Goal: Transaction & Acquisition: Purchase product/service

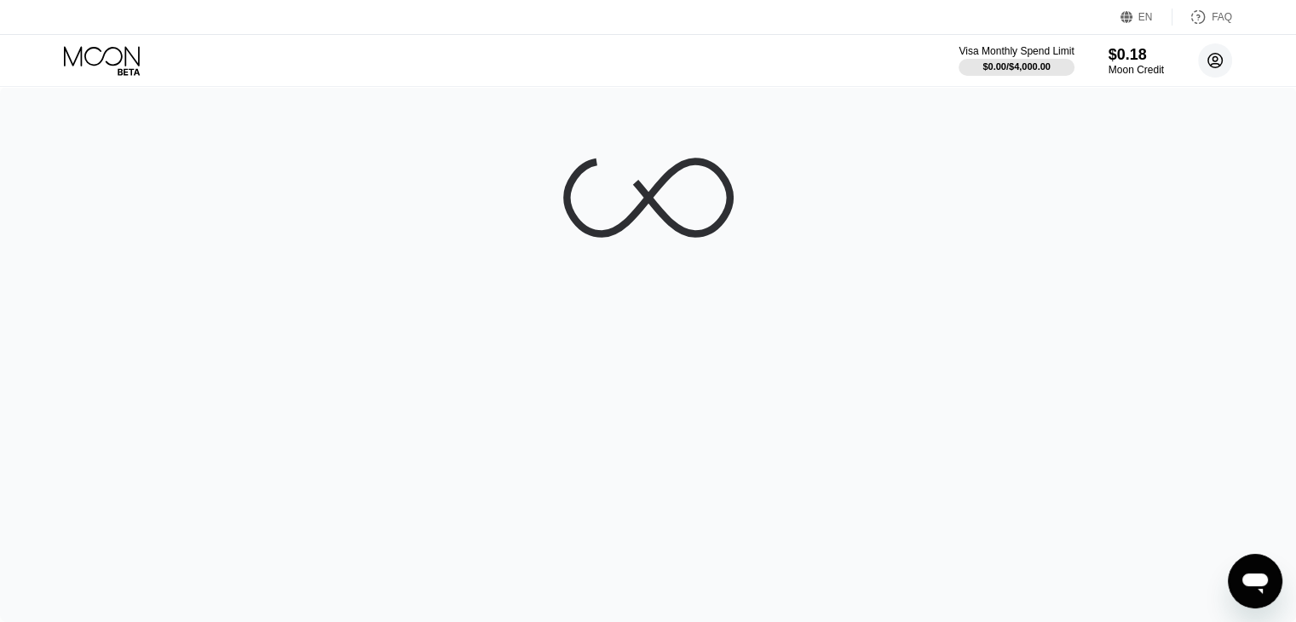
click at [1212, 61] on circle at bounding box center [1215, 60] width 34 height 34
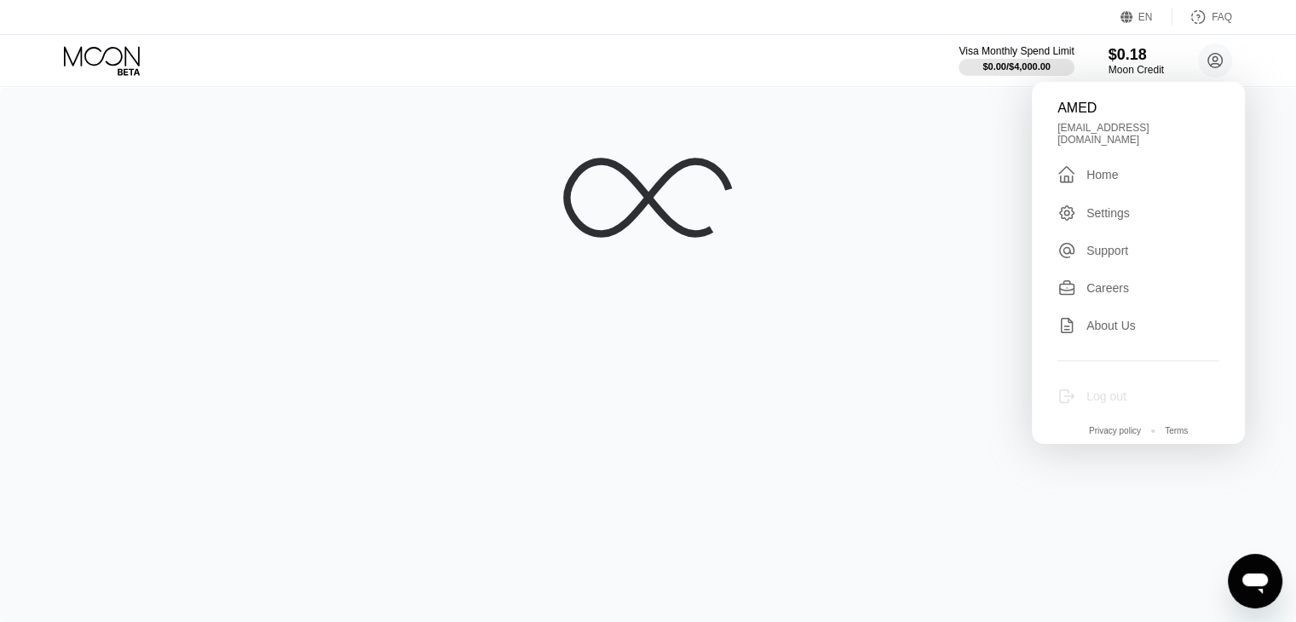
click at [1091, 389] on div "Log out" at bounding box center [1107, 396] width 40 height 14
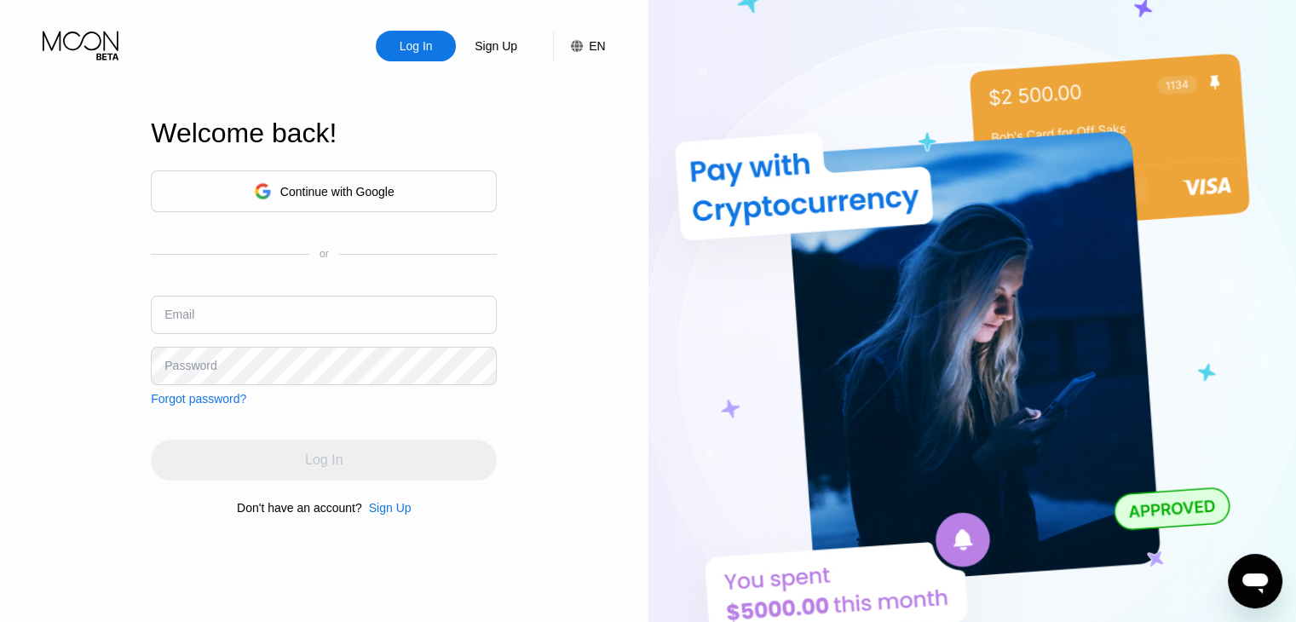
type input "itsamed82@gmail.com"
click at [397, 515] on div "Sign Up" at bounding box center [390, 508] width 43 height 14
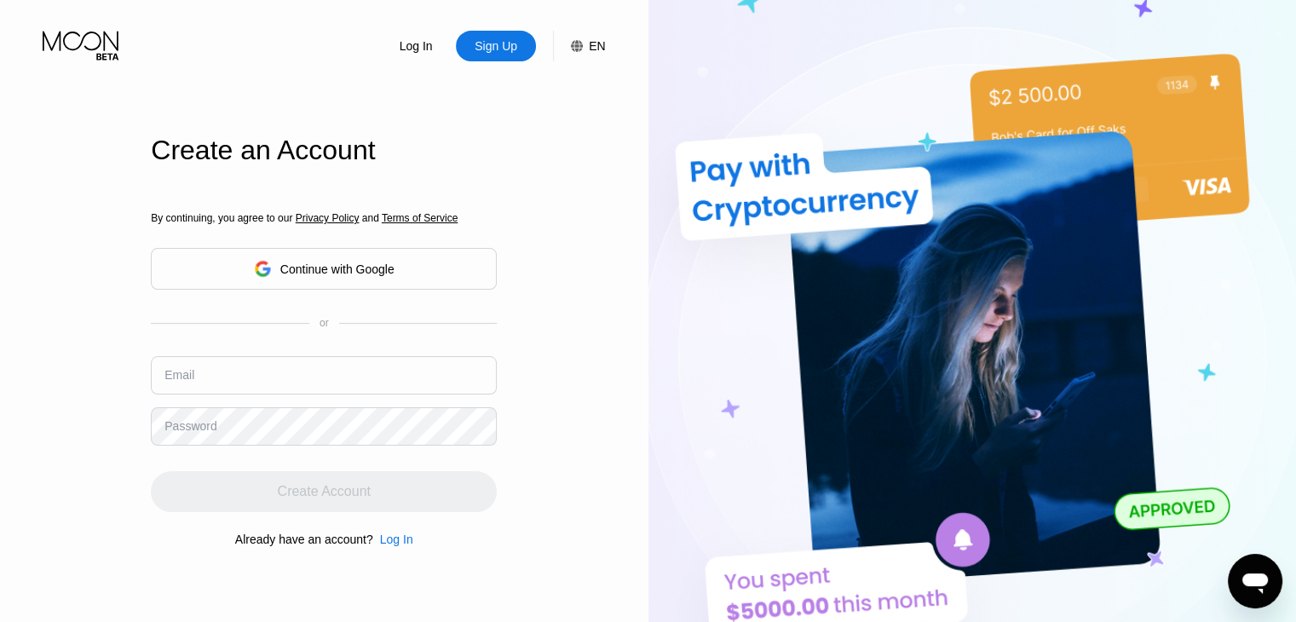
click at [314, 376] on input "text" at bounding box center [324, 375] width 346 height 38
paste input "[EMAIL_ADDRESS][DOMAIN_NAME]"
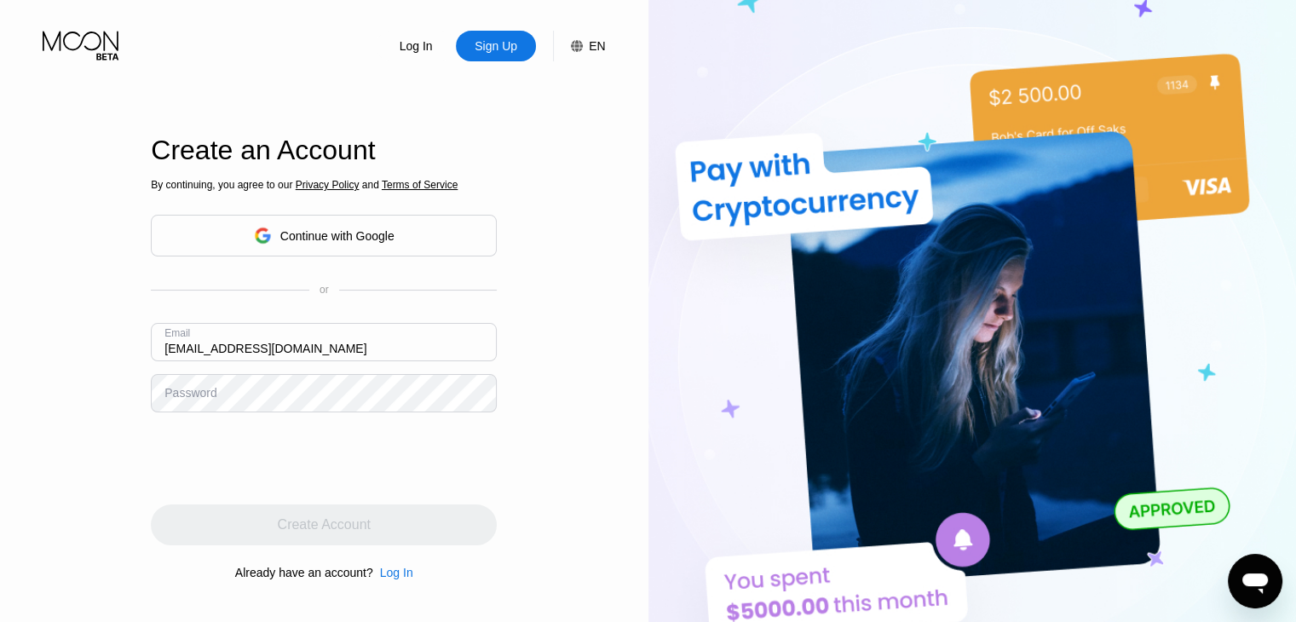
type input "[EMAIL_ADDRESS][DOMAIN_NAME]"
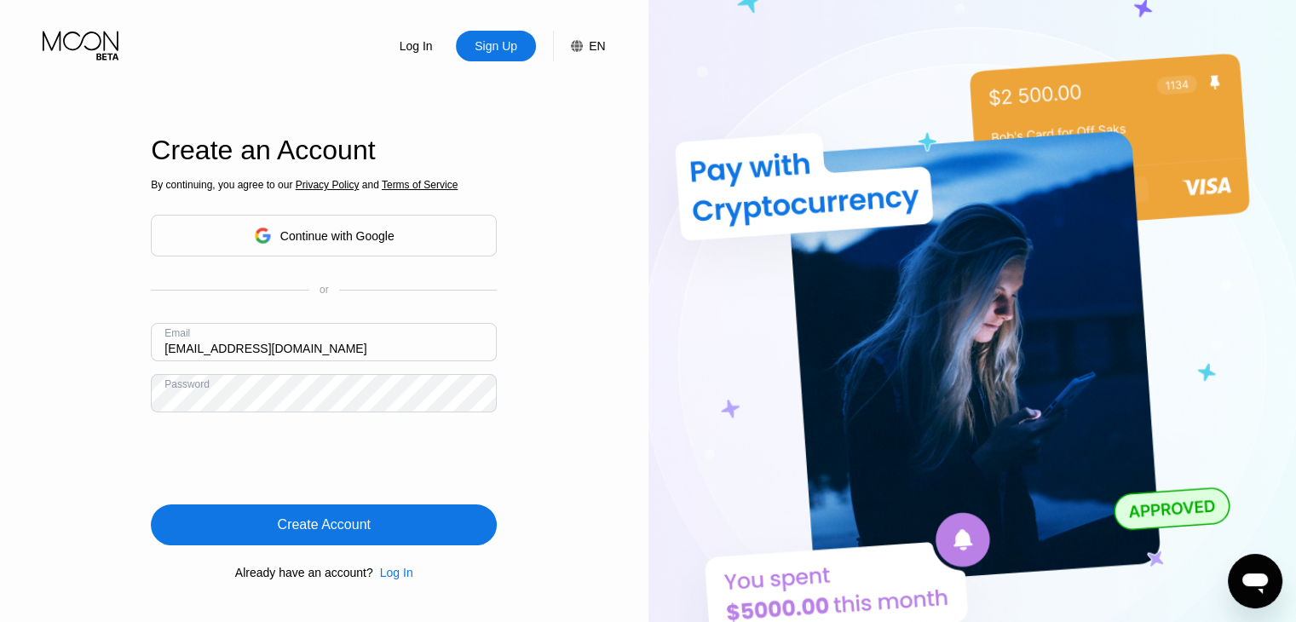
click at [171, 516] on div "Create Account" at bounding box center [324, 525] width 346 height 41
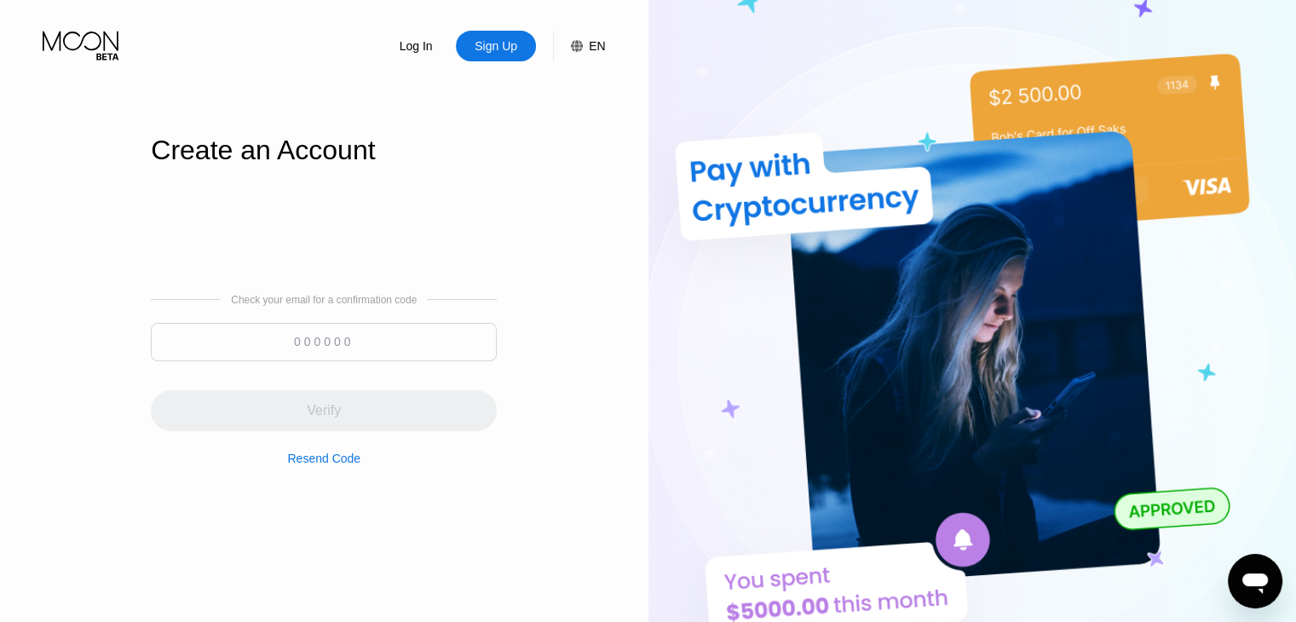
click at [297, 347] on input at bounding box center [324, 342] width 346 height 38
paste input "137104"
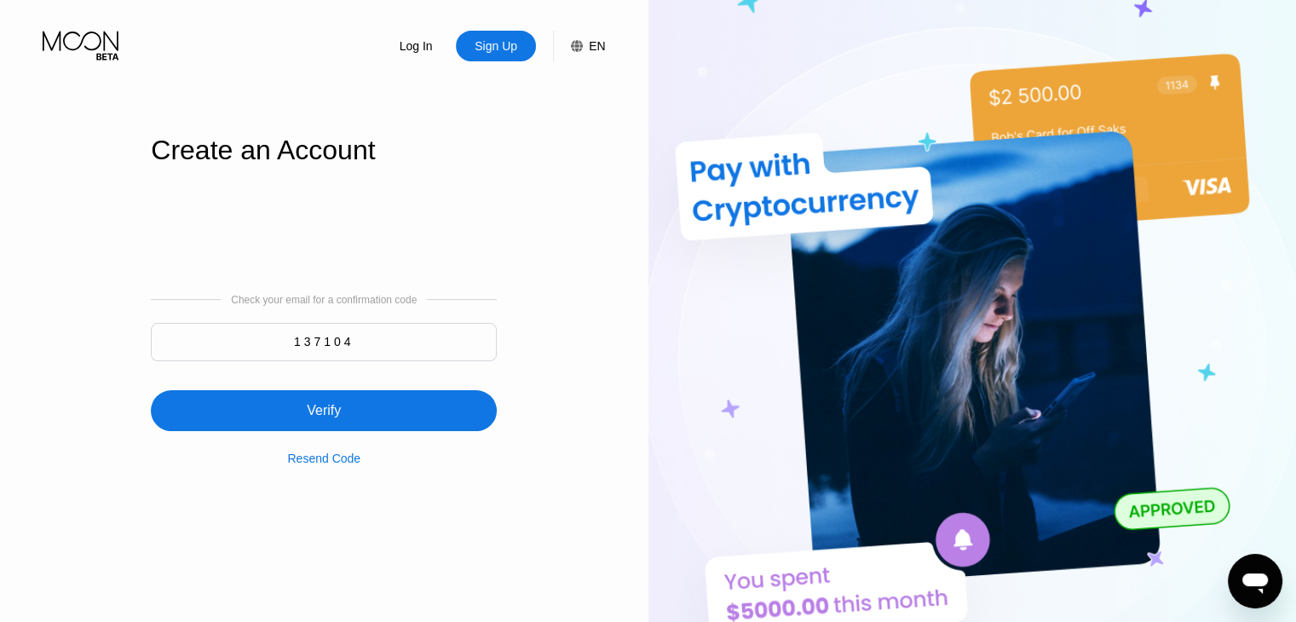
type input "137104"
click at [376, 400] on div "Verify" at bounding box center [324, 410] width 346 height 41
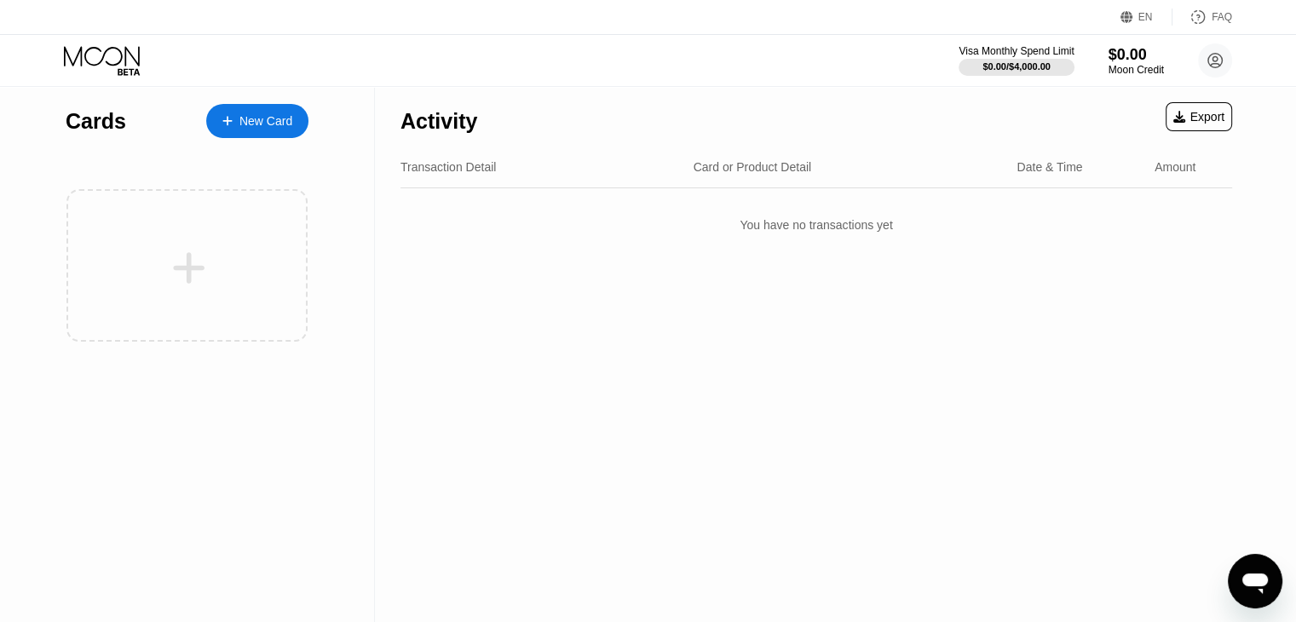
click at [300, 126] on div "New Card" at bounding box center [257, 121] width 102 height 34
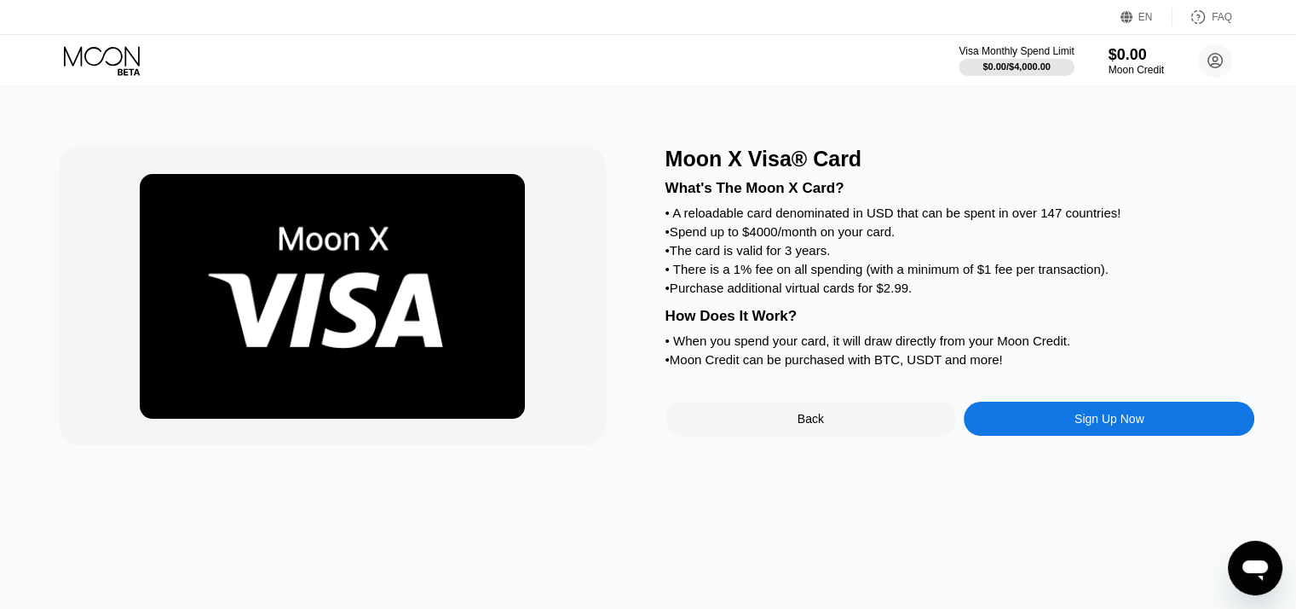
click at [1070, 434] on div "Sign Up Now" at bounding box center [1109, 418] width 291 height 34
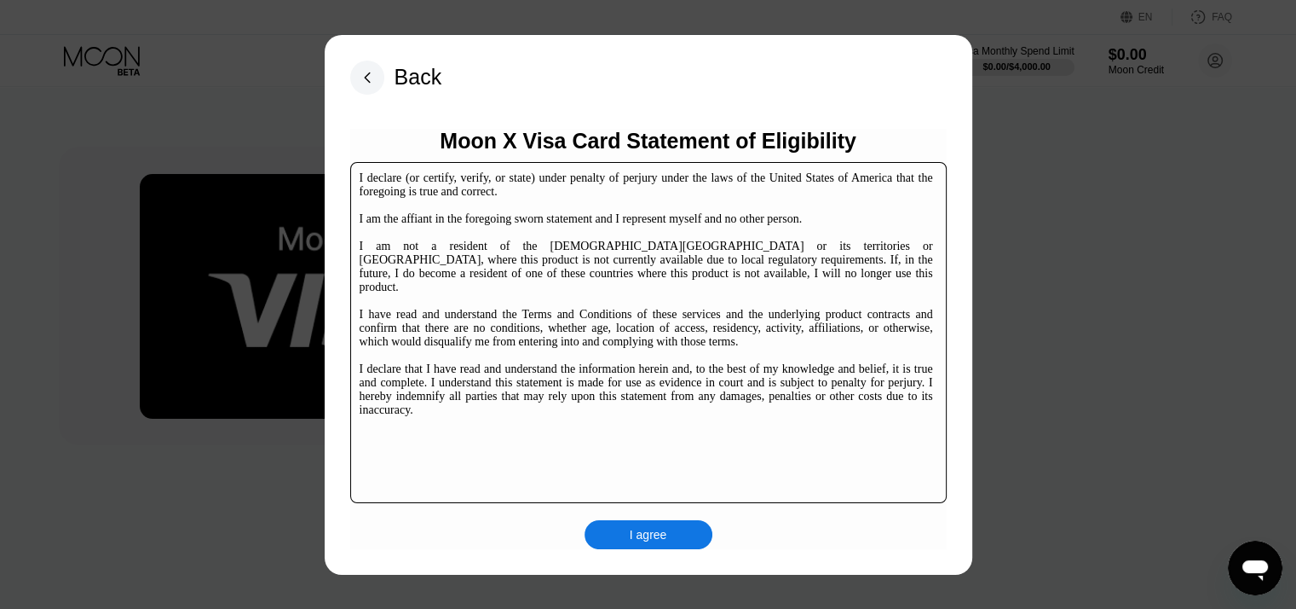
scroll to position [259, 0]
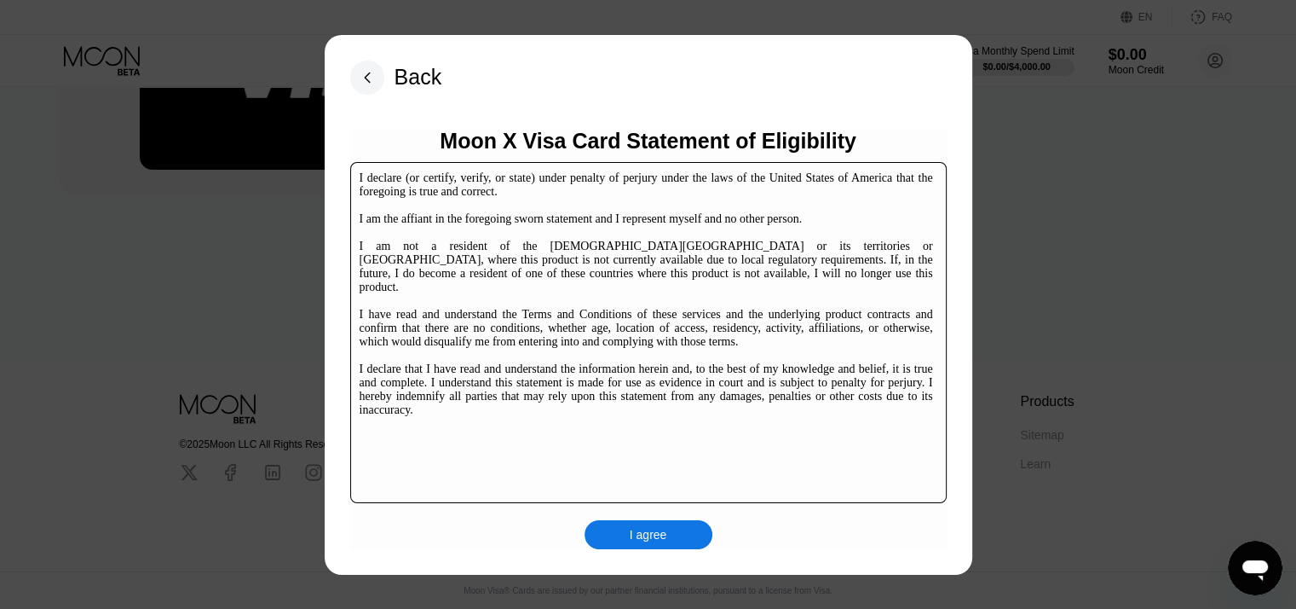
click at [656, 536] on div "I agree" at bounding box center [649, 534] width 38 height 15
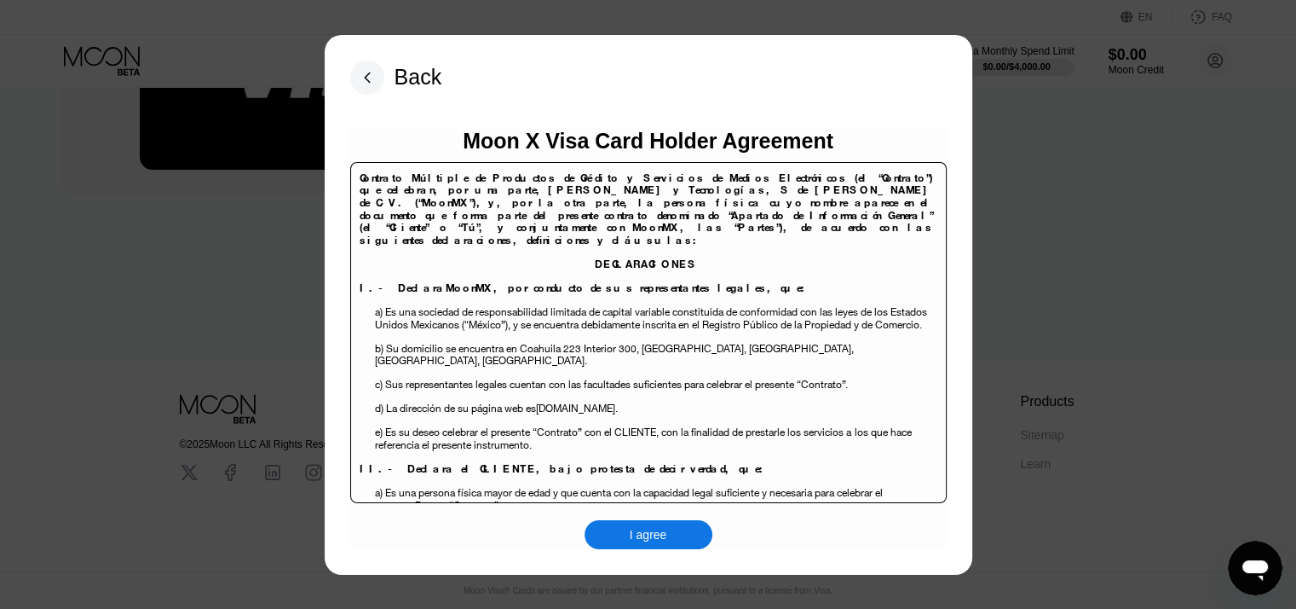
scroll to position [85, 0]
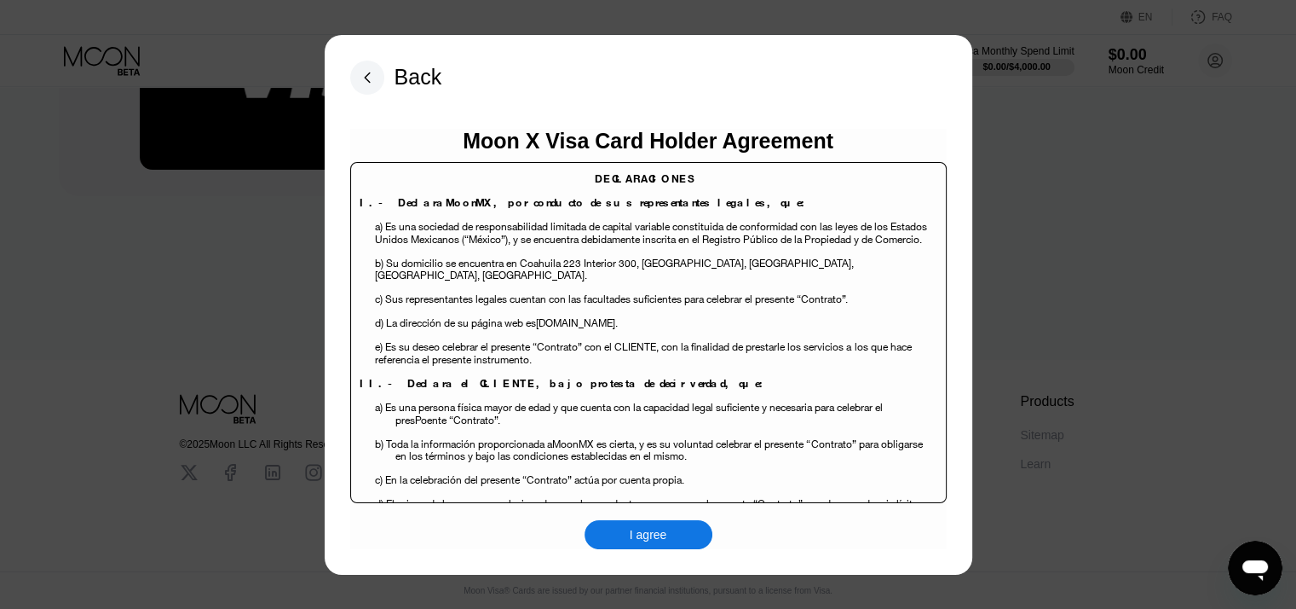
click at [661, 530] on div "I agree" at bounding box center [649, 534] width 38 height 15
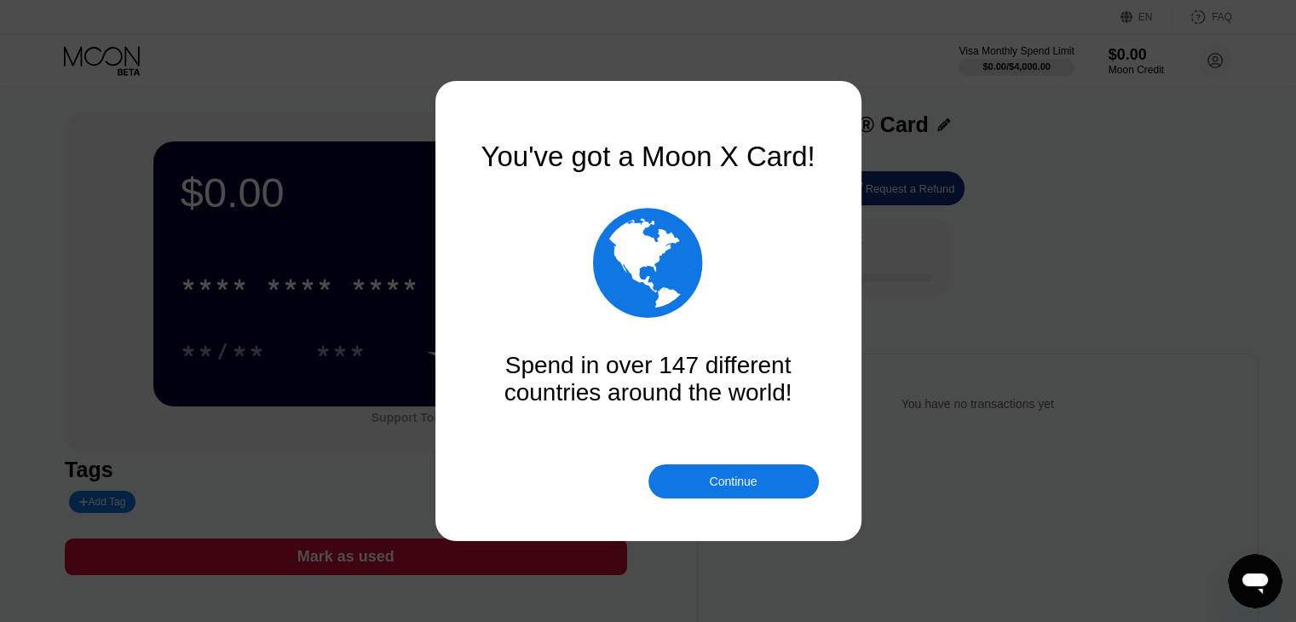
click at [760, 473] on div "Continue" at bounding box center [734, 481] width 170 height 34
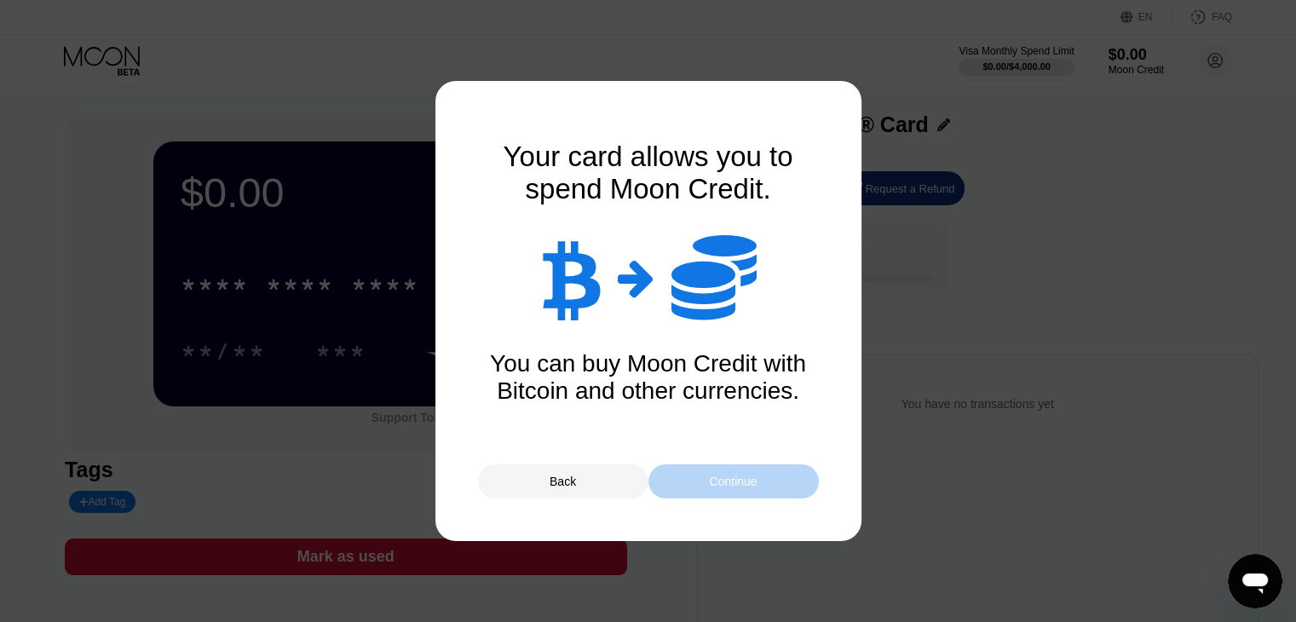
click at [713, 482] on div "Continue" at bounding box center [733, 482] width 48 height 14
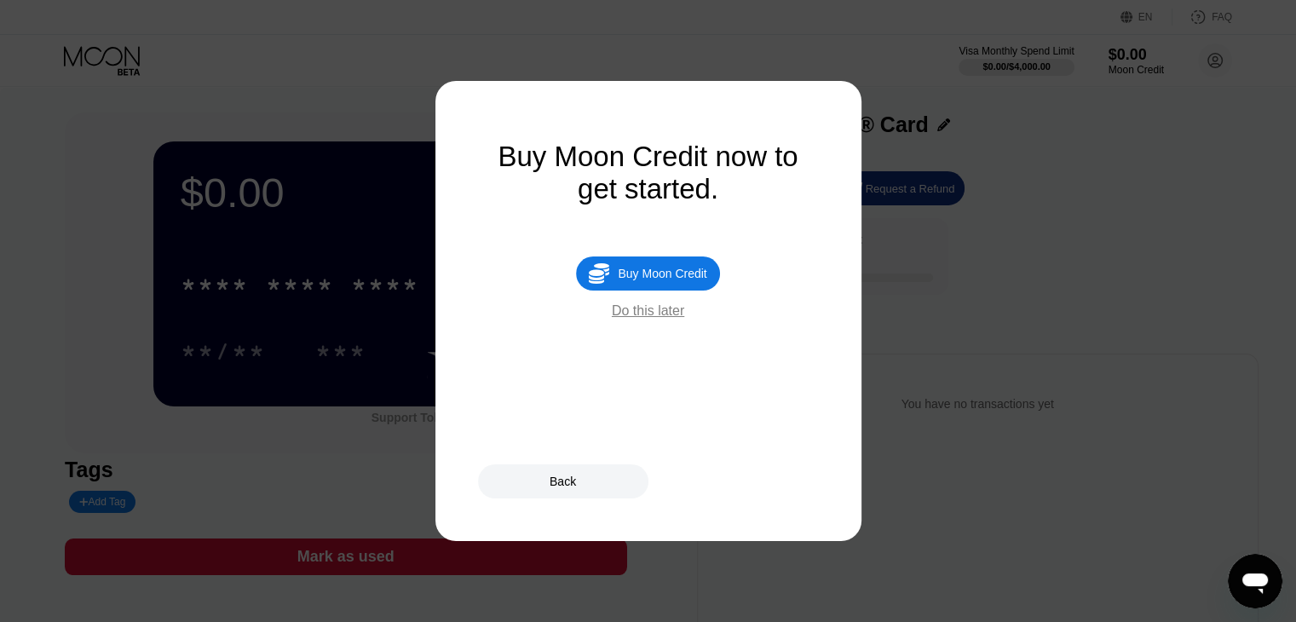
click at [641, 274] on div " Buy Moon Credit" at bounding box center [647, 274] width 143 height 34
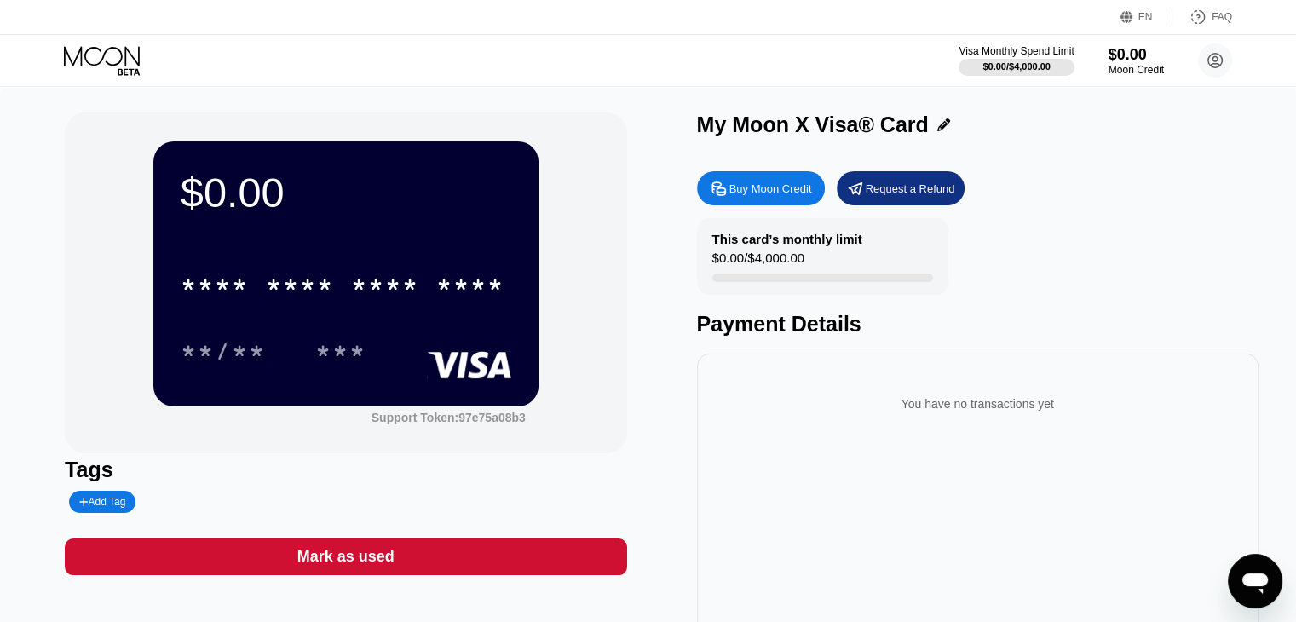
type input "0"
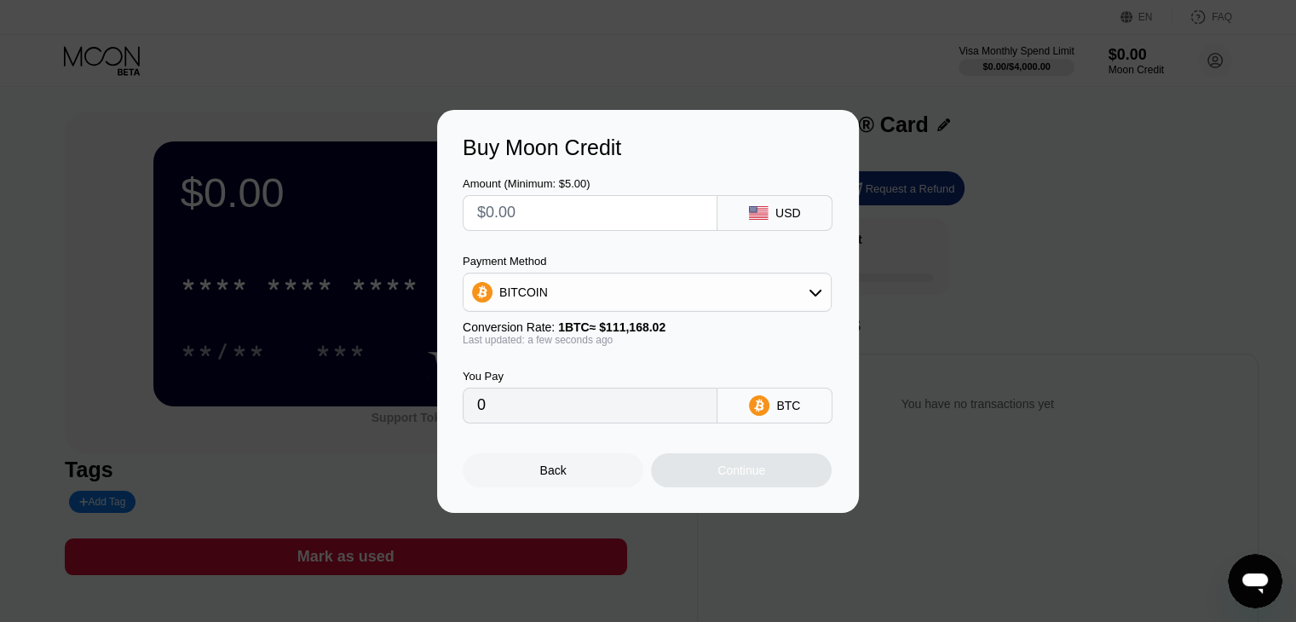
click at [631, 214] on input "text" at bounding box center [590, 213] width 226 height 34
type input "$10"
type input "0.00008996"
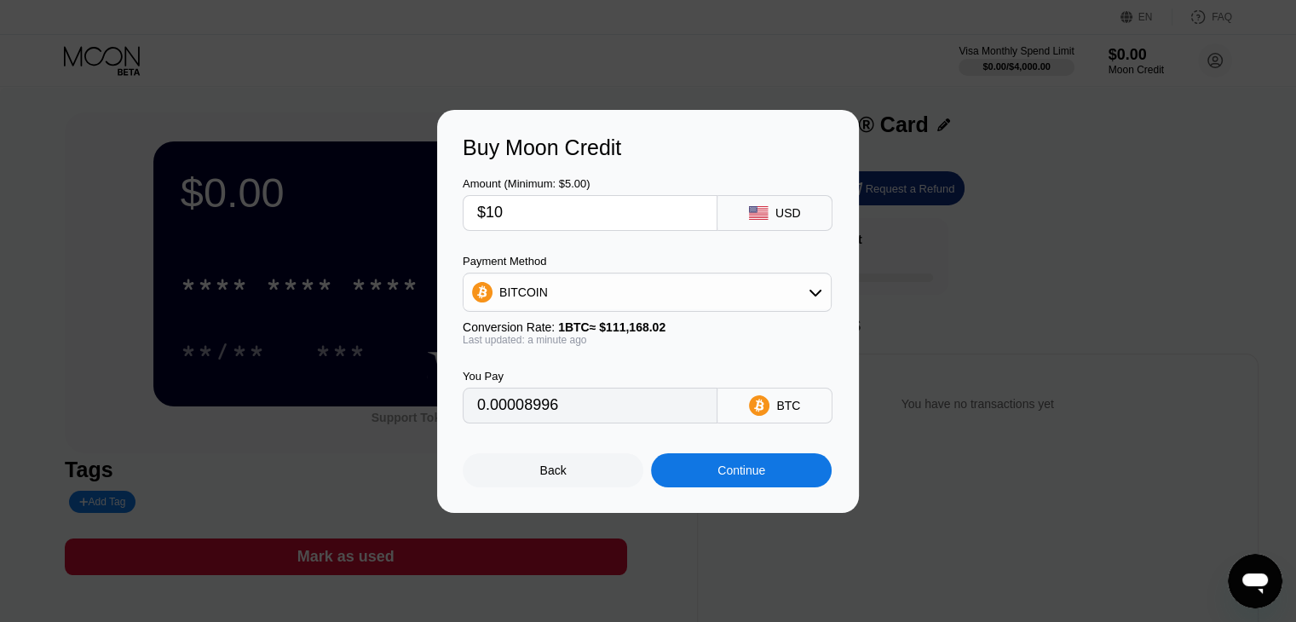
type input "$10"
click at [724, 477] on div "Continue" at bounding box center [742, 471] width 48 height 14
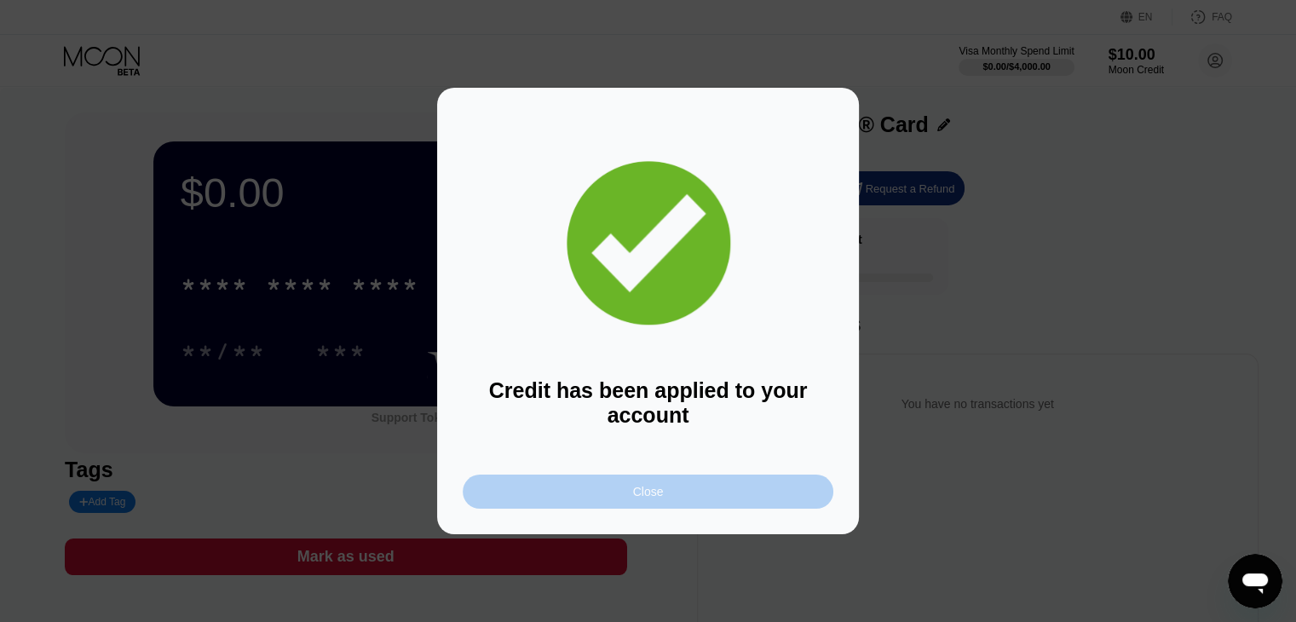
click at [647, 496] on div "Close" at bounding box center [648, 492] width 31 height 14
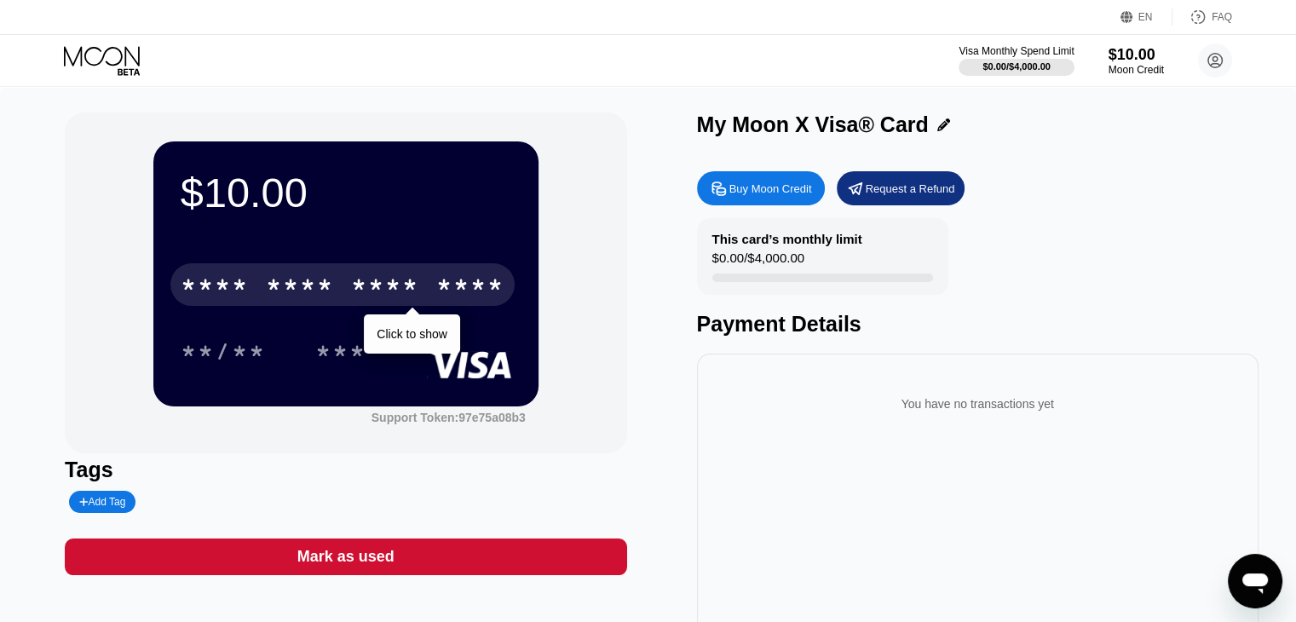
click at [314, 288] on div "* * * *" at bounding box center [300, 287] width 68 height 27
click at [341, 278] on div "* * * * * * * * * * * * 8497" at bounding box center [342, 284] width 344 height 43
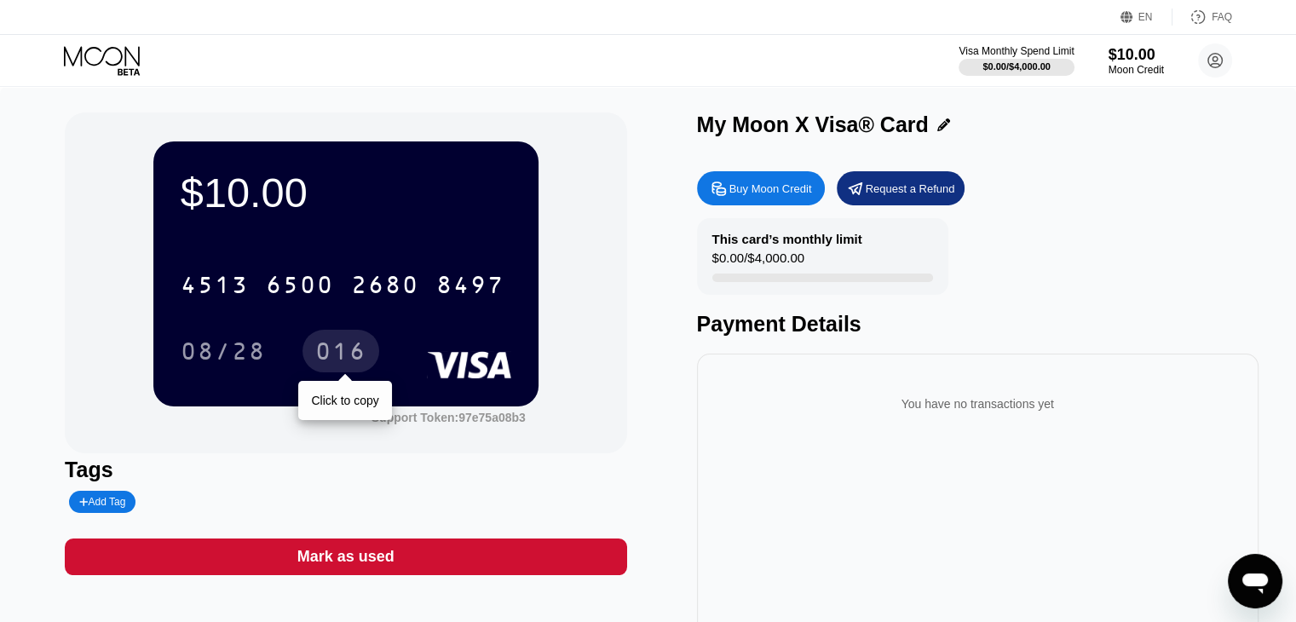
click at [341, 358] on div "016" at bounding box center [340, 353] width 51 height 27
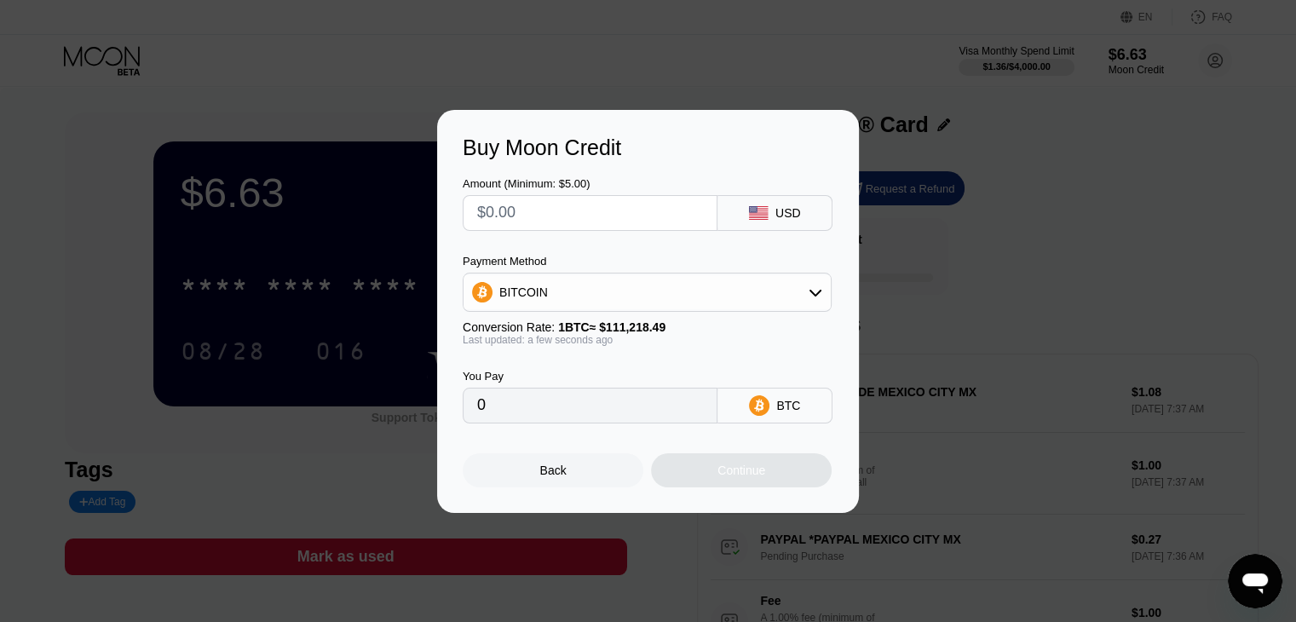
click at [1060, 130] on div "Buy Moon Credit Amount (Minimum: $5.00) USD Payment Method BITCOIN Conversion R…" at bounding box center [648, 311] width 1296 height 403
click at [1104, 314] on div "Buy Moon Credit Amount (Minimum: $5.00) USD Payment Method BITCOIN Conversion R…" at bounding box center [648, 311] width 1296 height 403
click at [547, 471] on div "Back" at bounding box center [553, 471] width 26 height 14
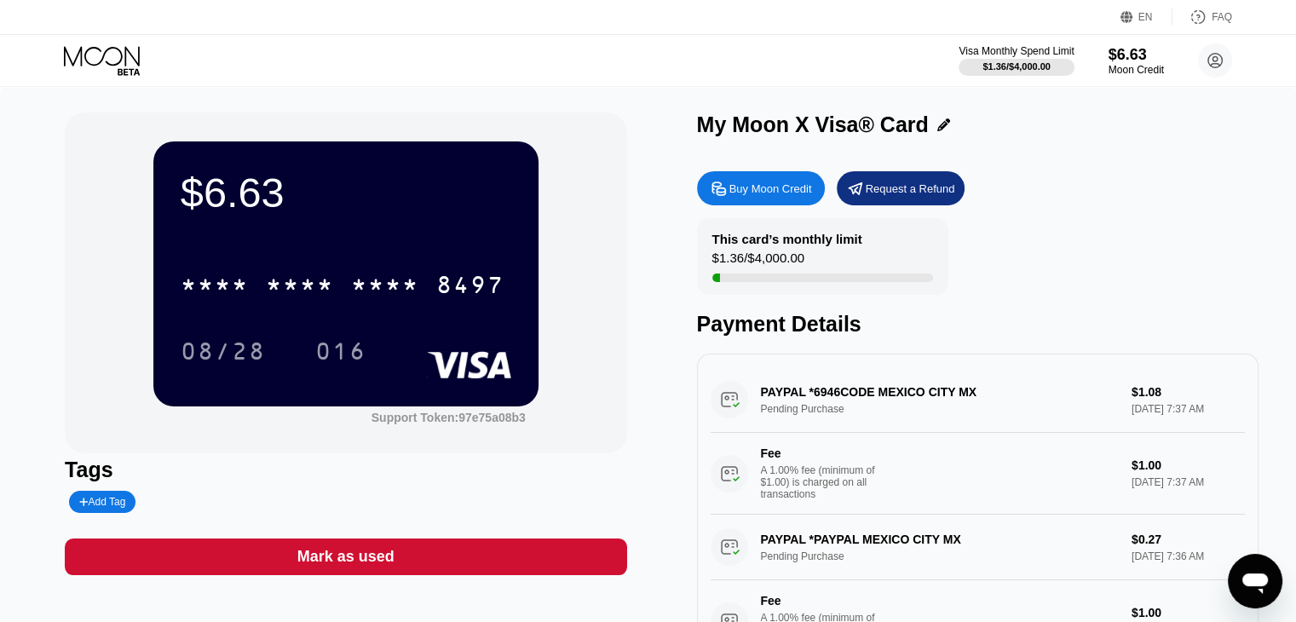
click at [826, 396] on div "PAYPAL *6946CODE MEXICO CITY MX Pending Purchase $1.08 Sep 24, 2025 7:37 AM Fee…" at bounding box center [978, 440] width 534 height 147
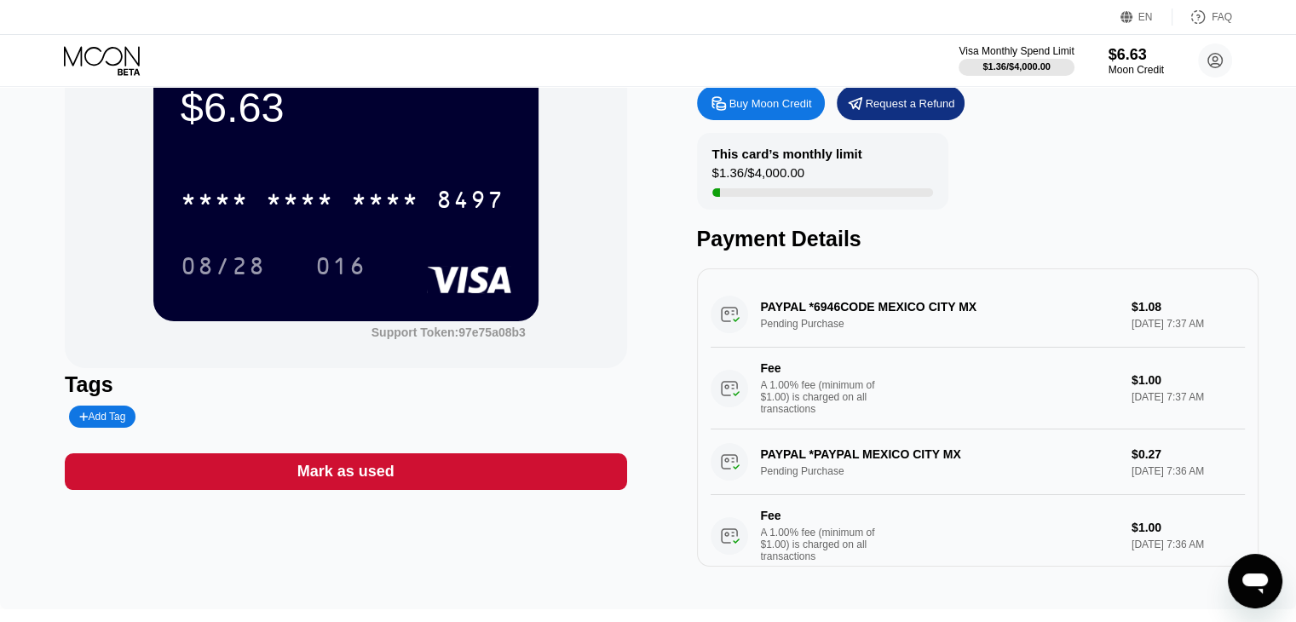
click at [832, 313] on div "PAYPAL *6946CODE MEXICO CITY MX Pending Purchase $1.08 Sep 24, 2025 7:37 AM Fee…" at bounding box center [978, 355] width 534 height 147
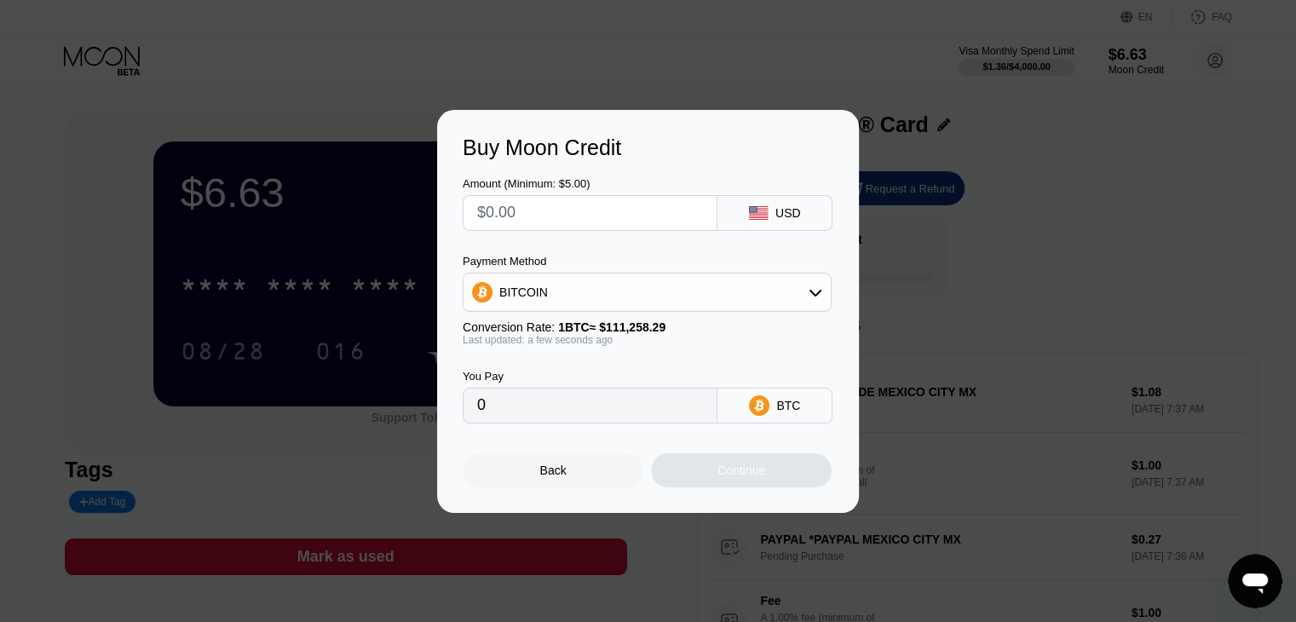
click at [1021, 208] on div "Buy Moon Credit Amount (Minimum: $5.00) USD Payment Method BITCOIN Conversion R…" at bounding box center [648, 311] width 1296 height 403
click at [1074, 151] on div "Buy Moon Credit Amount (Minimum: $5.00) USD Payment Method BITCOIN Conversion R…" at bounding box center [648, 311] width 1296 height 403
click at [1150, 135] on div "Buy Moon Credit Amount (Minimum: $5.00) USD Payment Method BITCOIN Conversion R…" at bounding box center [648, 311] width 1296 height 403
click at [587, 468] on div "Back" at bounding box center [553, 470] width 181 height 34
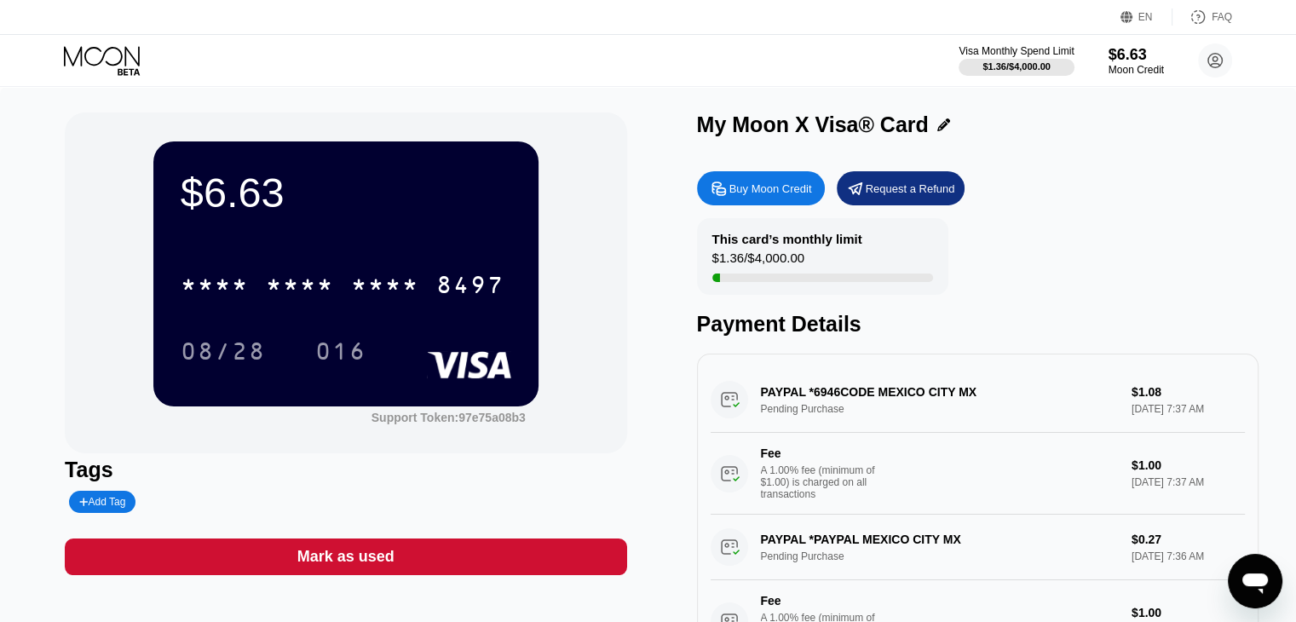
click at [826, 392] on div "PAYPAL *6946CODE MEXICO CITY MX Pending Purchase $1.08 Sep 24, 2025 7:37 AM Fee…" at bounding box center [978, 440] width 534 height 147
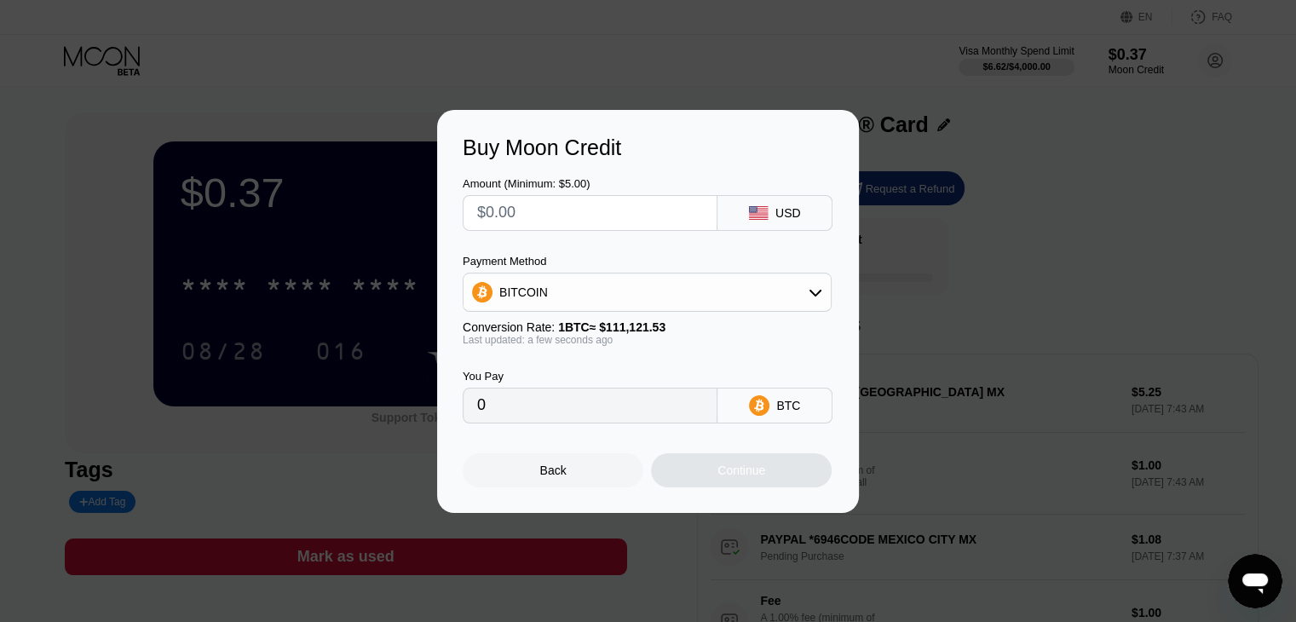
click at [897, 110] on div "Buy Moon Credit Amount (Minimum: $5.00) USD Payment Method BITCOIN Conversion R…" at bounding box center [648, 311] width 1296 height 403
click at [523, 460] on div "Back Continue" at bounding box center [648, 456] width 371 height 64
click at [545, 475] on div "Back" at bounding box center [553, 471] width 26 height 14
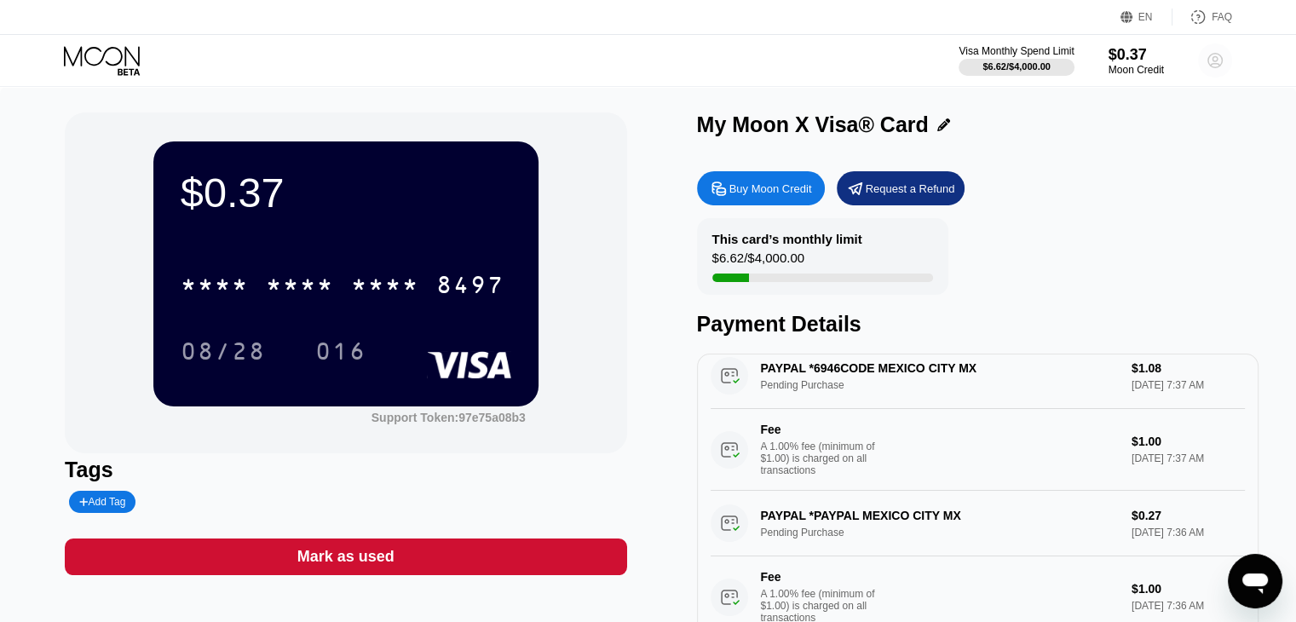
click at [1212, 76] on circle at bounding box center [1215, 60] width 34 height 34
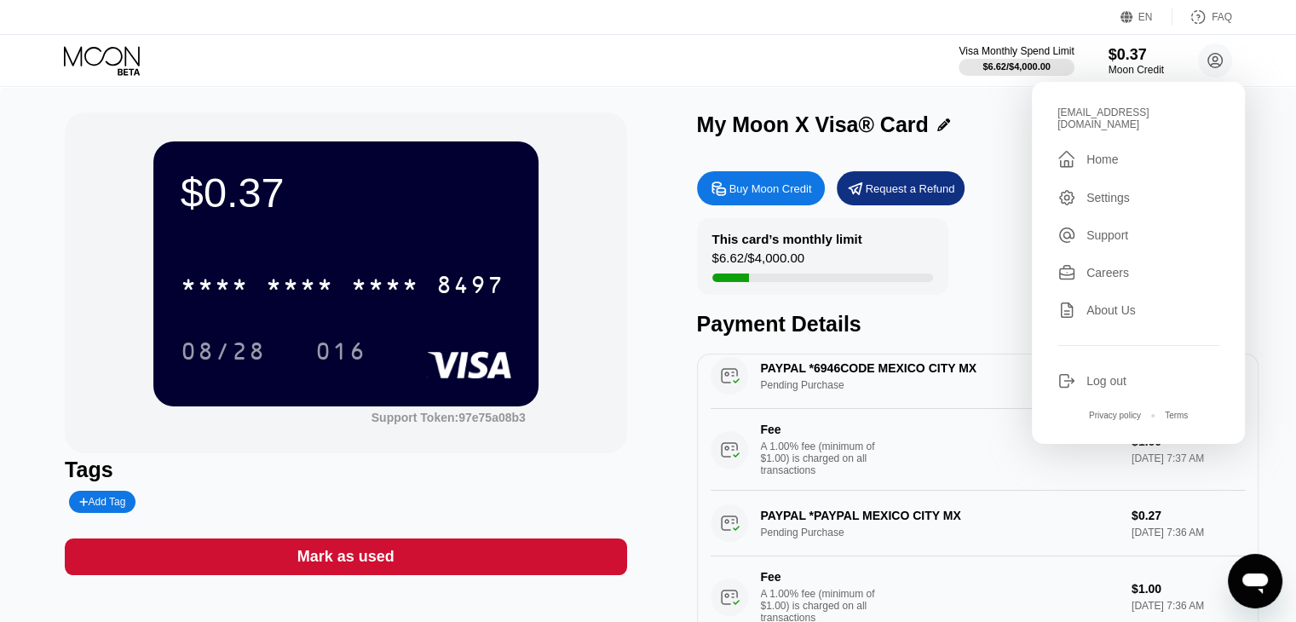
click at [992, 121] on div "My Moon X Visa® Card" at bounding box center [978, 125] width 562 height 25
